Goal: Information Seeking & Learning: Learn about a topic

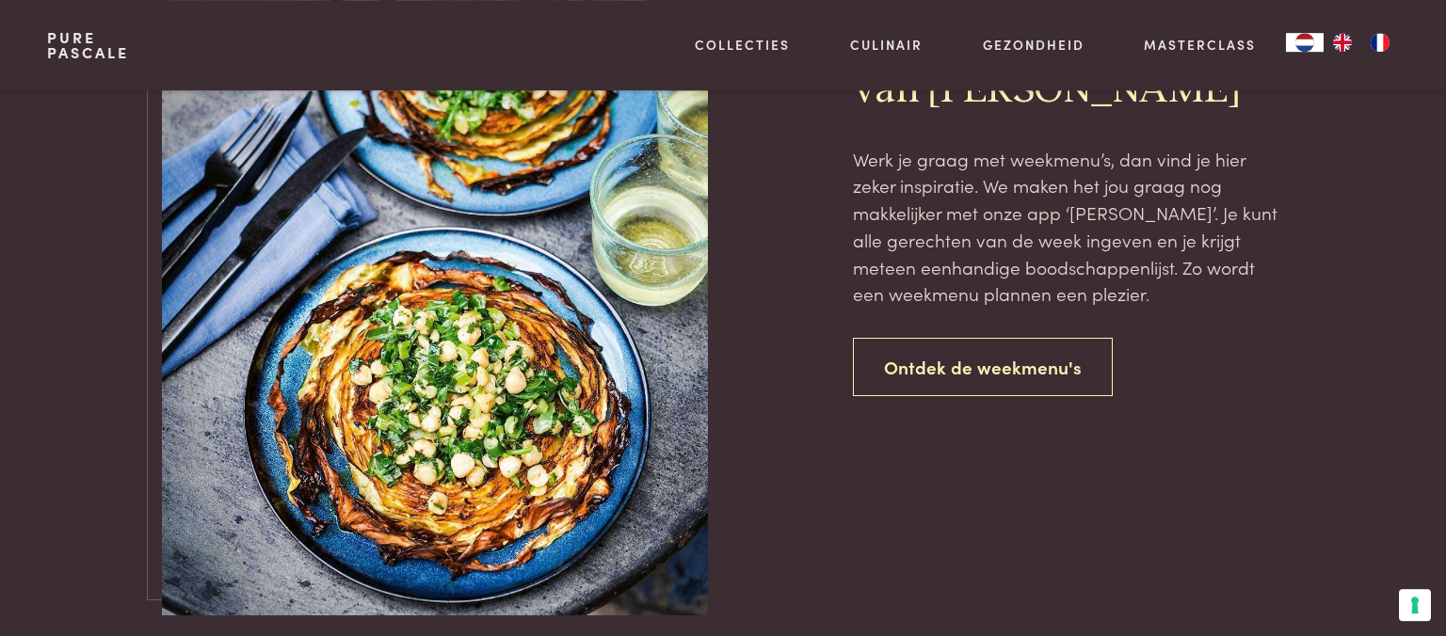
scroll to position [2817, 0]
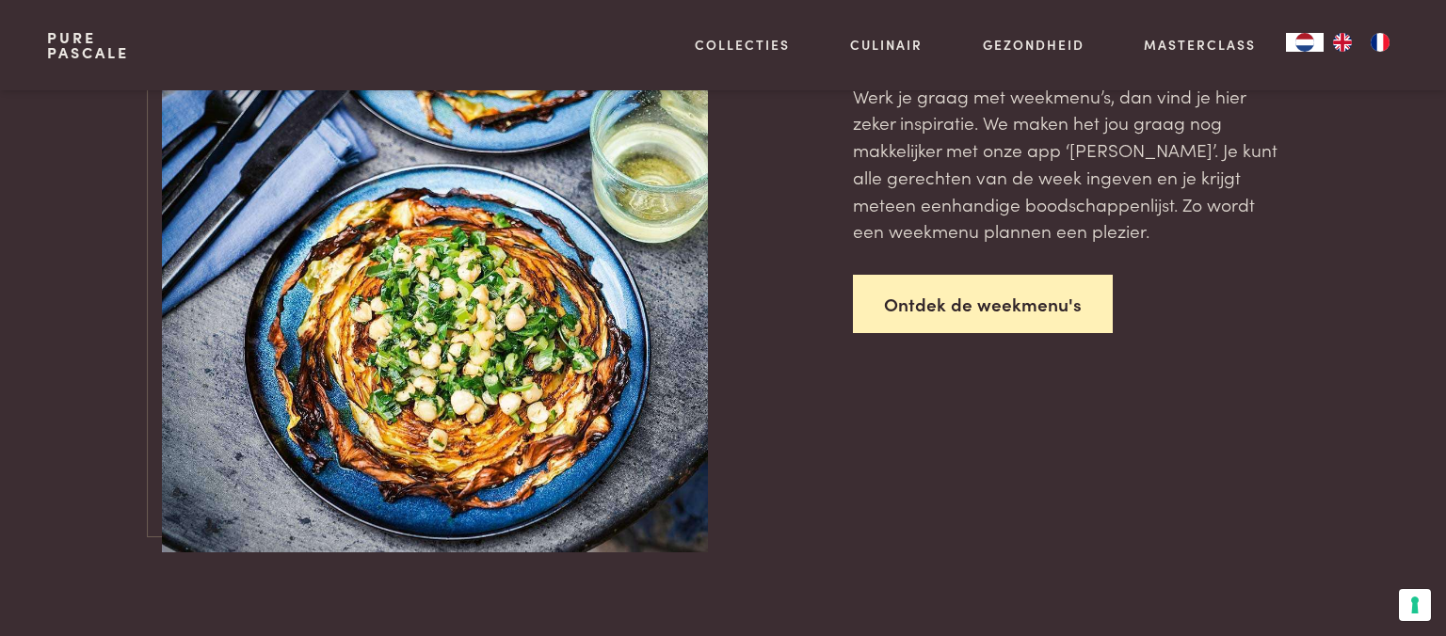
click at [995, 295] on link "Ontdek de weekmenu's" at bounding box center [983, 304] width 260 height 59
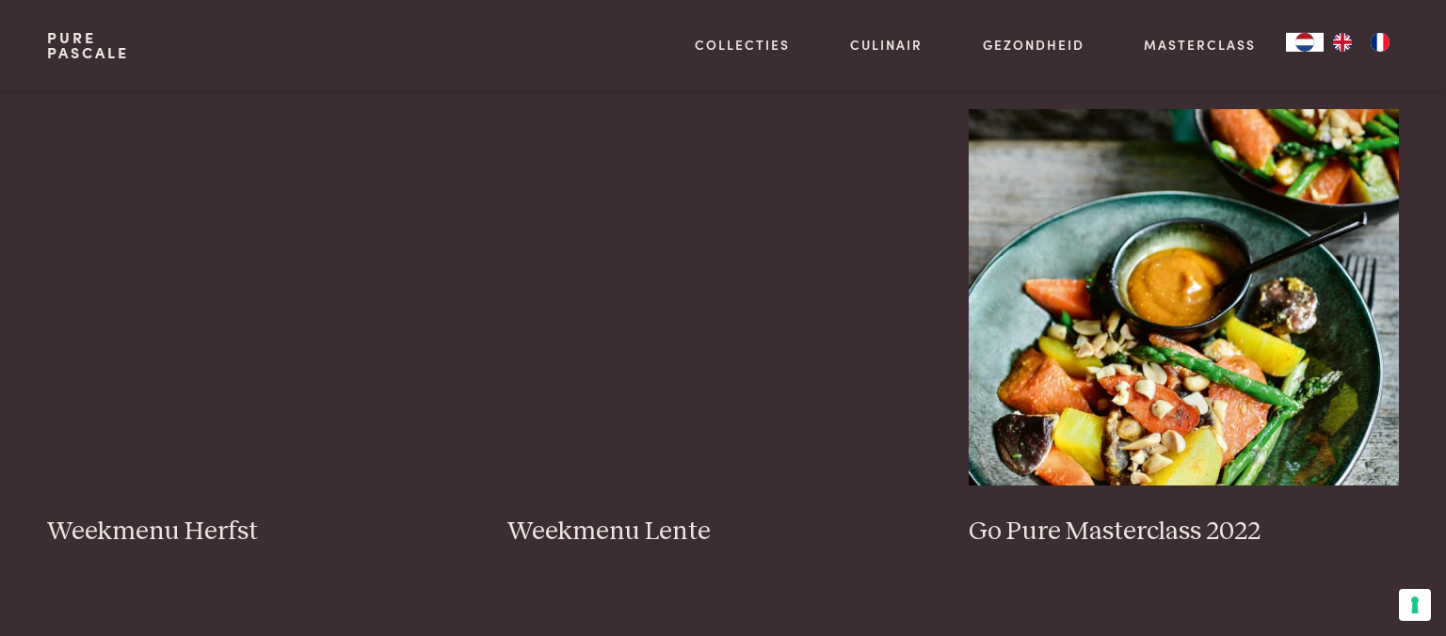
scroll to position [894, 0]
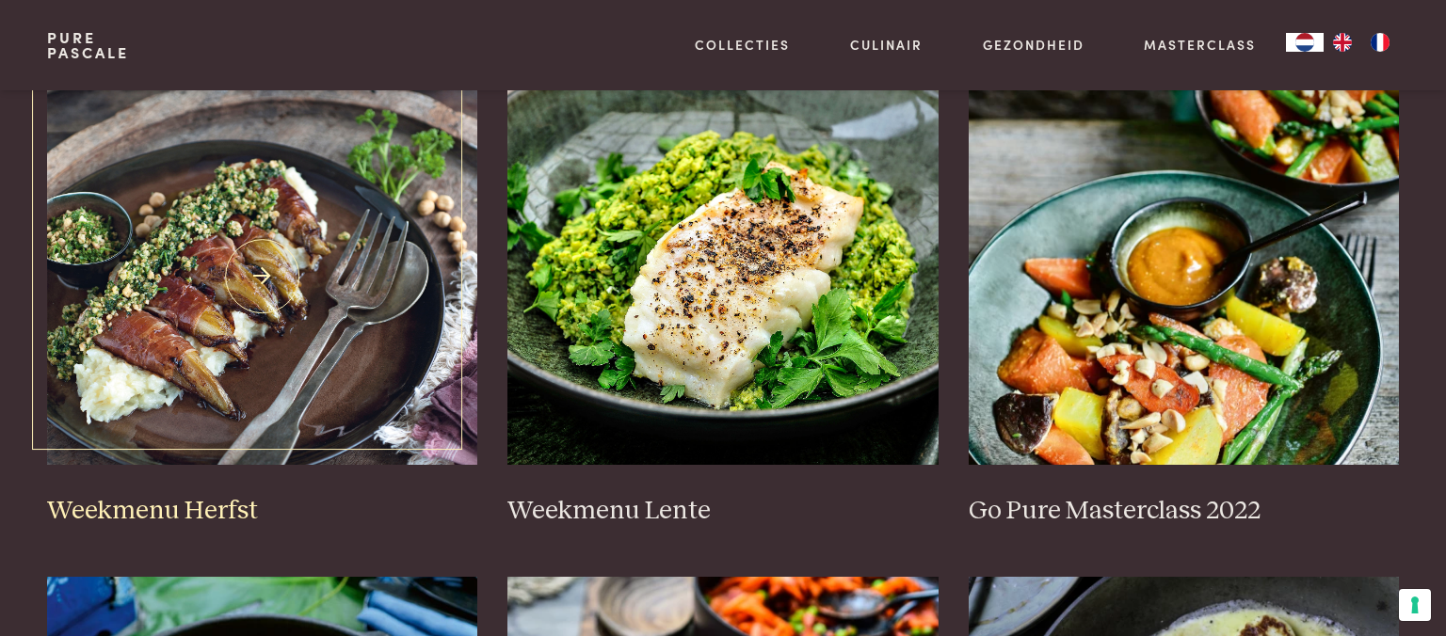
click at [258, 280] on img at bounding box center [262, 276] width 431 height 376
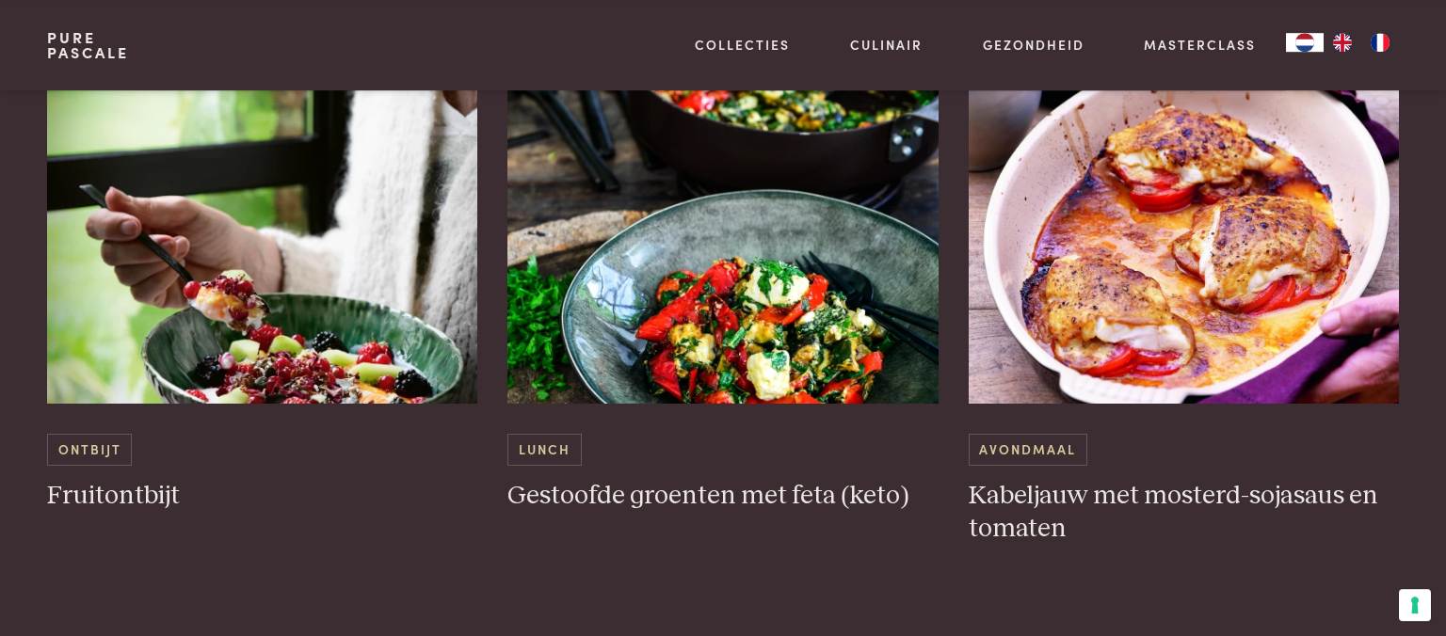
scroll to position [2683, 0]
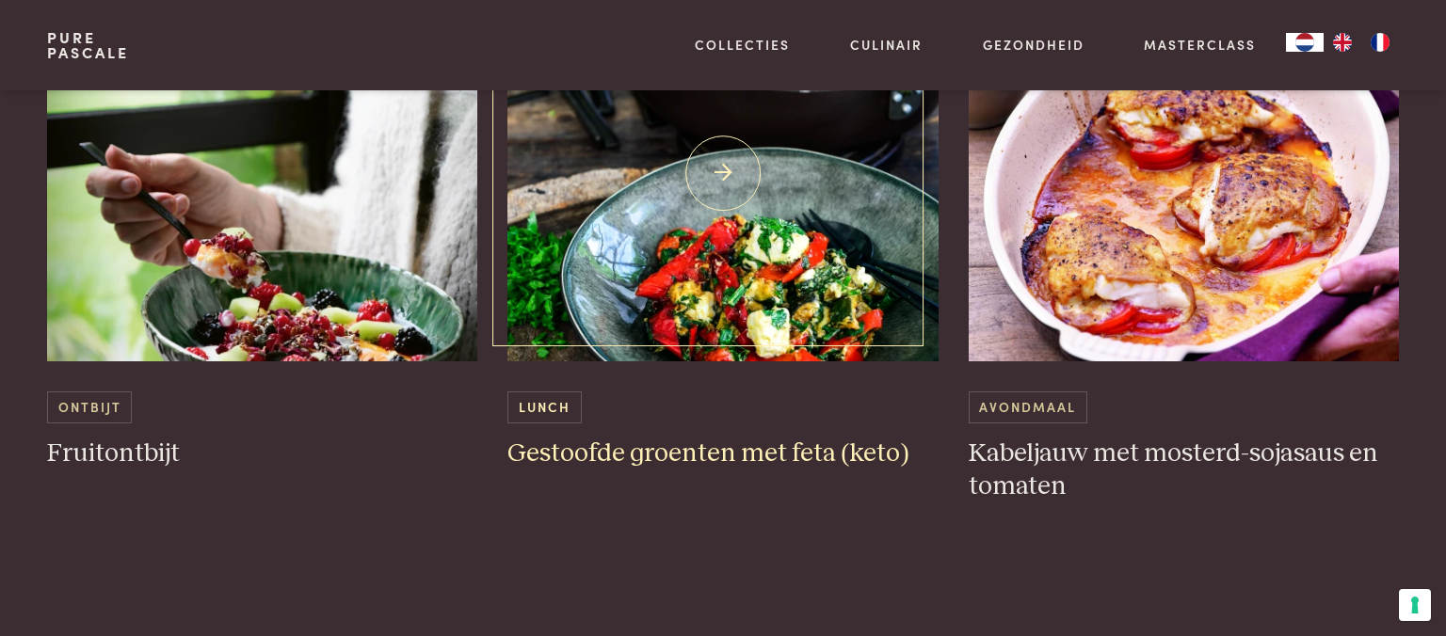
click at [742, 307] on img at bounding box center [722, 173] width 431 height 376
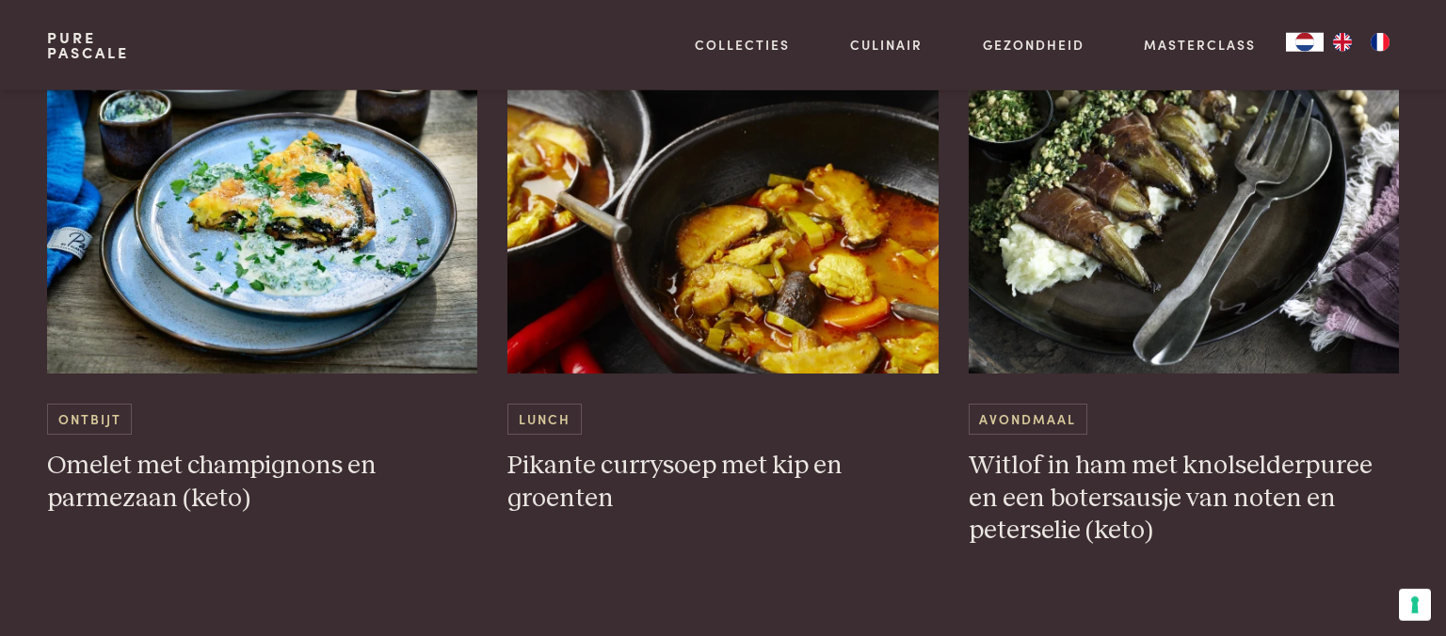
scroll to position [4969, 0]
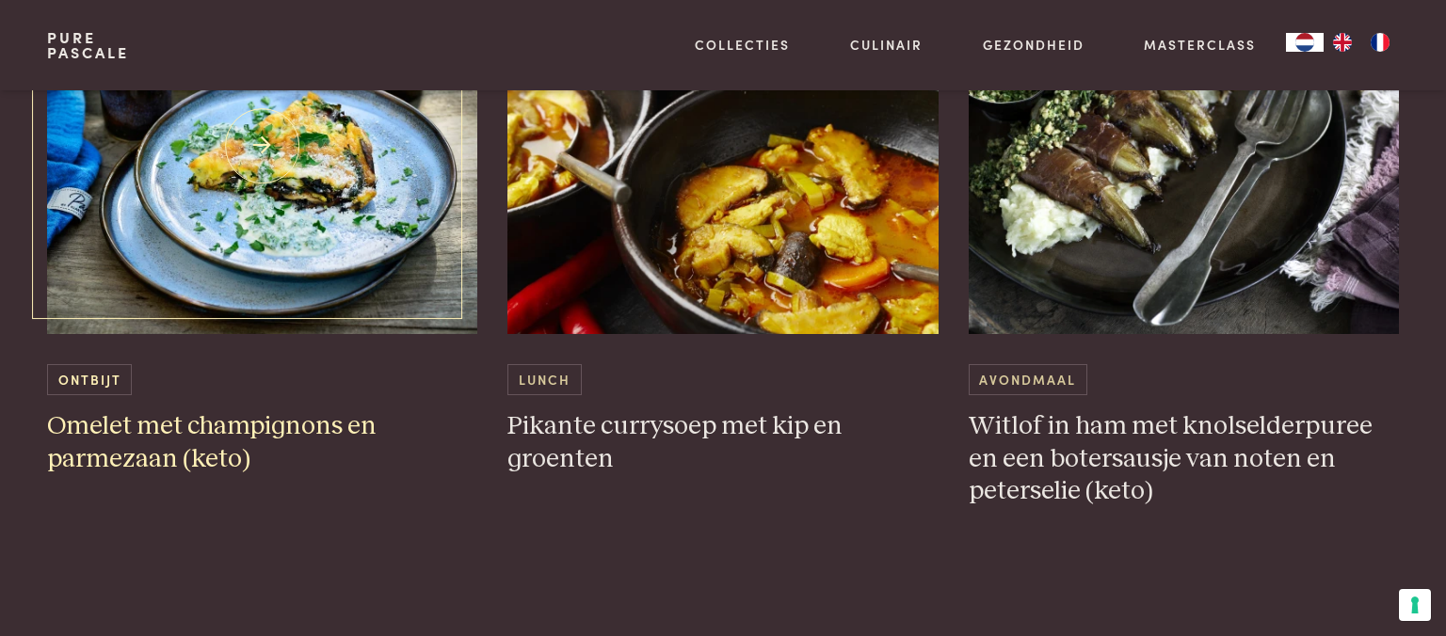
click at [186, 433] on h3 "Omelet met champignons en parmezaan (keto)" at bounding box center [262, 442] width 431 height 65
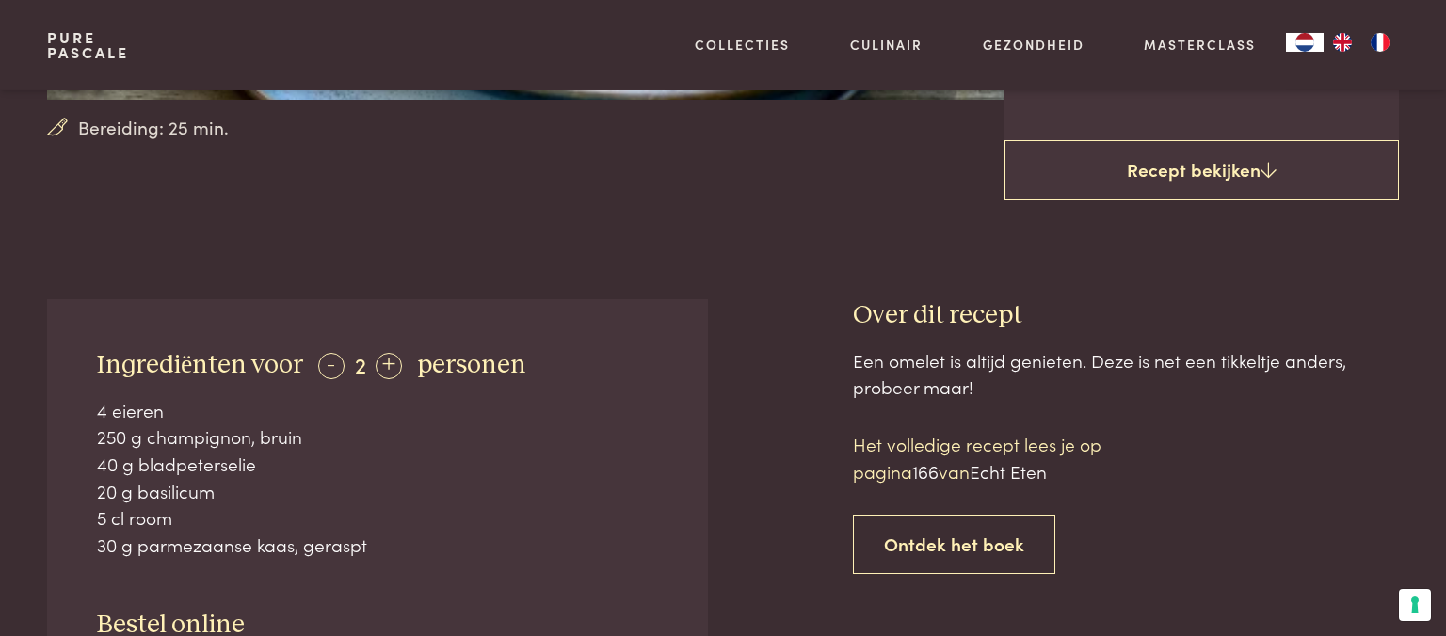
scroll to position [596, 0]
